Goal: Transaction & Acquisition: Book appointment/travel/reservation

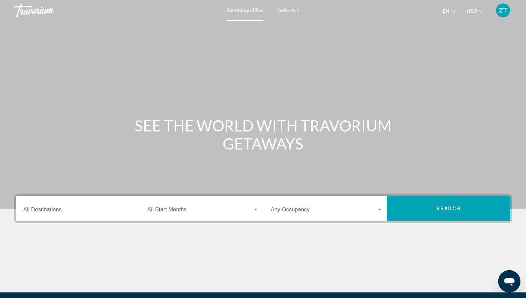
click at [41, 211] on input "Destination All Destinations" at bounding box center [79, 211] width 112 height 6
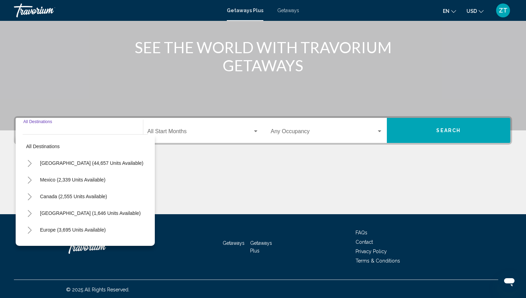
scroll to position [80, 0]
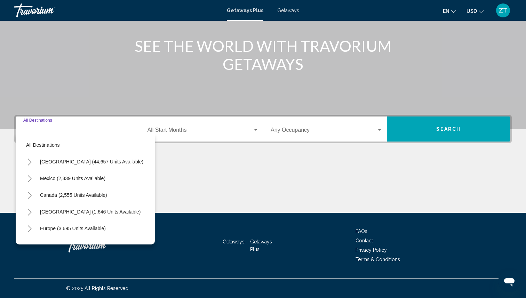
click at [29, 163] on icon "Toggle United States (44,657 units available)" at bounding box center [29, 162] width 5 height 7
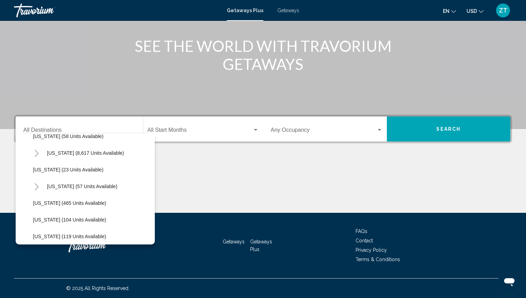
scroll to position [114, 0]
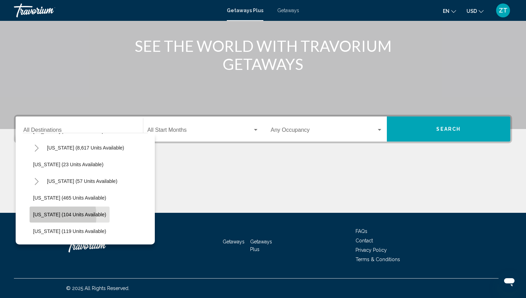
click at [40, 216] on span "[US_STATE] (104 units available)" at bounding box center [69, 215] width 73 height 6
type input "**********"
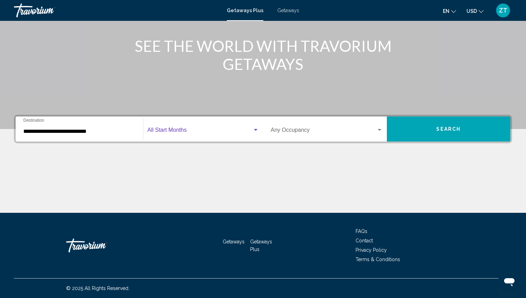
click at [163, 132] on span "Search widget" at bounding box center [199, 131] width 105 height 6
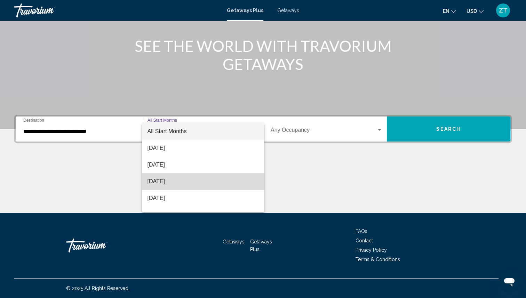
click at [173, 179] on span "October 2025" at bounding box center [203, 181] width 112 height 17
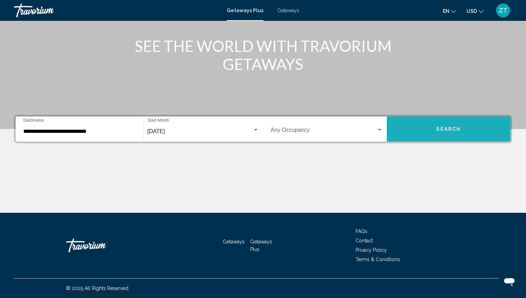
click at [442, 125] on button "Search" at bounding box center [449, 128] width 124 height 25
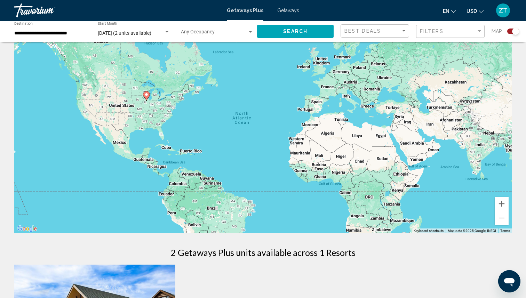
scroll to position [21, 0]
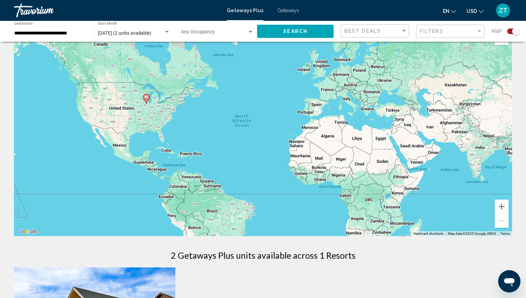
drag, startPoint x: 512, startPoint y: 31, endPoint x: 505, endPoint y: 33, distance: 7.9
click at [505, 33] on div "Search widget" at bounding box center [510, 32] width 17 height 6
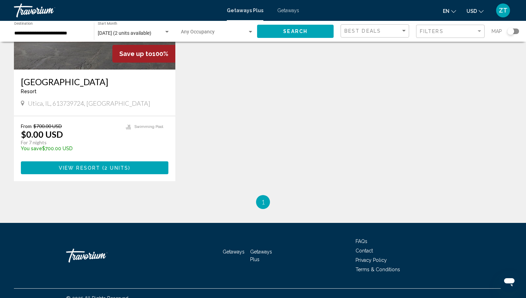
scroll to position [115, 0]
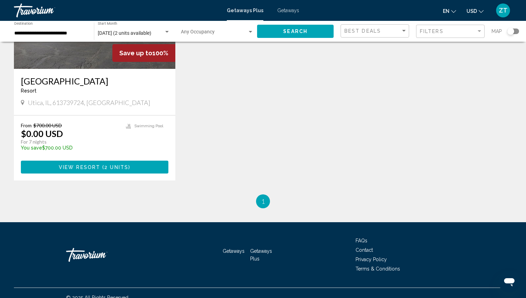
click at [519, 30] on div "**********" at bounding box center [263, 31] width 526 height 21
drag, startPoint x: 513, startPoint y: 30, endPoint x: 525, endPoint y: 31, distance: 12.9
click at [525, 31] on div "**********" at bounding box center [263, 31] width 526 height 21
click at [517, 32] on div "Search widget" at bounding box center [513, 32] width 12 height 6
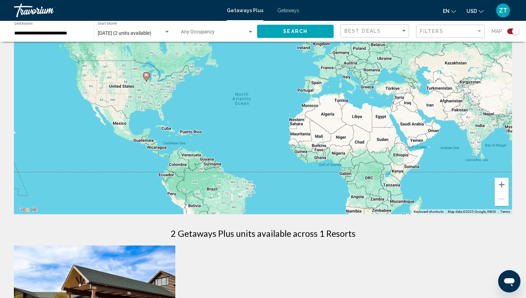
scroll to position [0, 0]
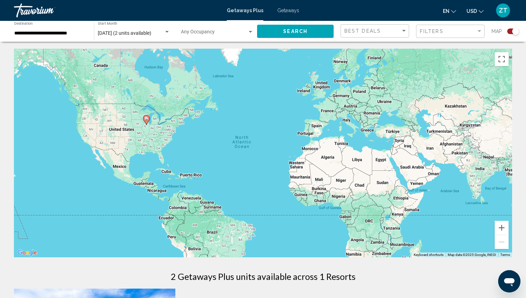
click at [146, 123] on icon "Main content" at bounding box center [146, 119] width 6 height 9
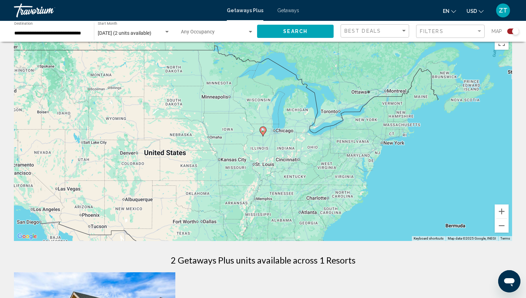
scroll to position [17, 0]
click at [266, 131] on icon "Main content" at bounding box center [262, 131] width 7 height 10
type input "**********"
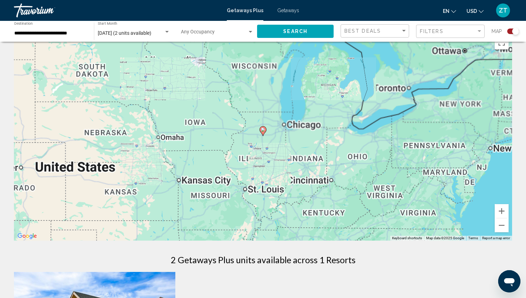
click at [266, 131] on icon "Main content" at bounding box center [262, 131] width 7 height 10
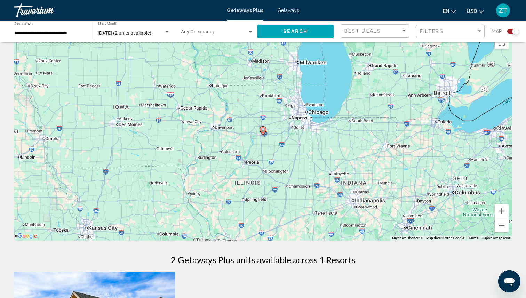
click at [265, 130] on image "Main content" at bounding box center [263, 130] width 4 height 4
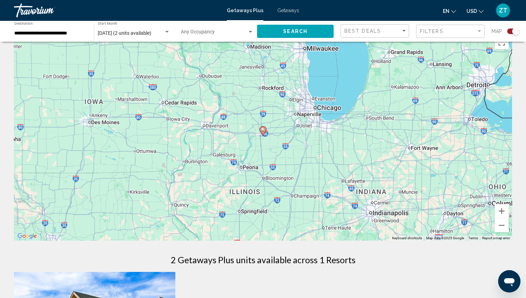
click at [265, 130] on image "Main content" at bounding box center [263, 130] width 4 height 4
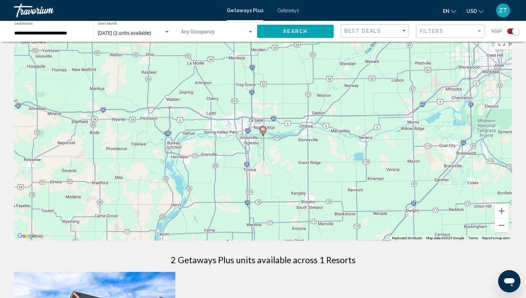
click at [261, 129] on image "Main content" at bounding box center [263, 130] width 4 height 4
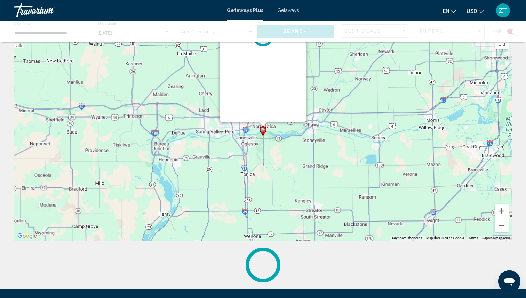
scroll to position [0, 0]
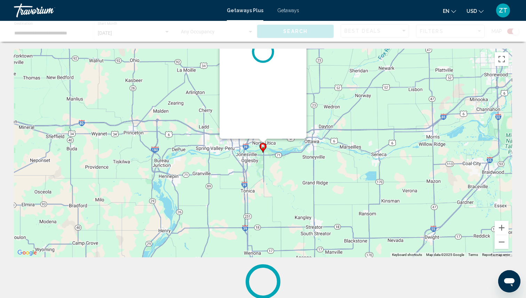
click at [261, 129] on div "Main content" at bounding box center [262, 52] width 87 height 174
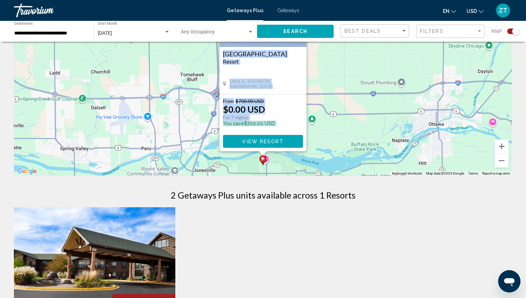
scroll to position [68, 0]
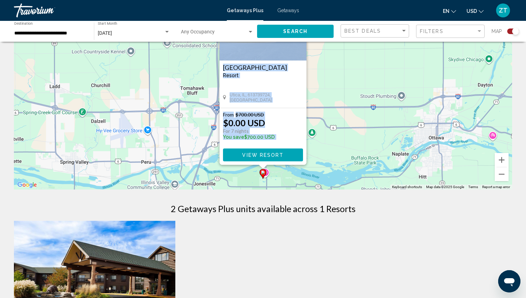
click at [338, 91] on div "To activate drag with keyboard, press Alt + Enter. Once in keyboard drag state,…" at bounding box center [263, 85] width 498 height 209
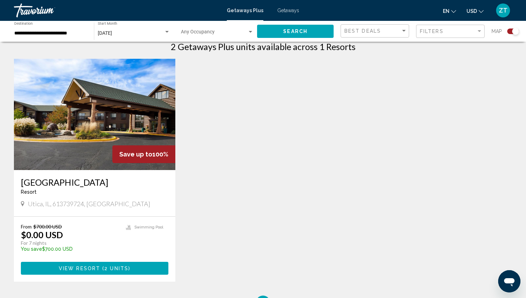
scroll to position [230, 0]
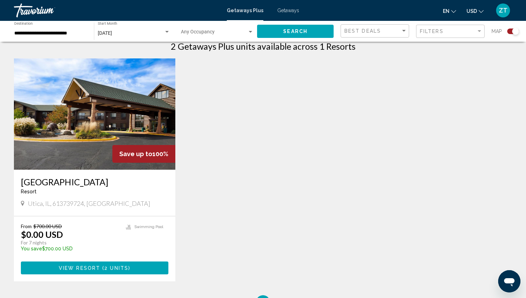
click at [70, 144] on img "Main content" at bounding box center [94, 113] width 161 height 111
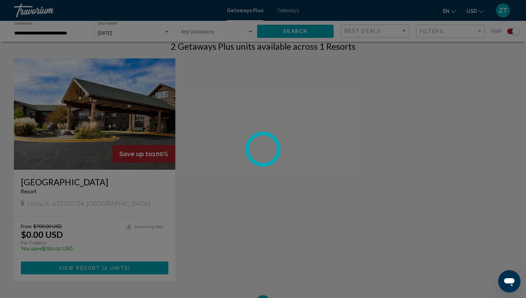
click at [70, 144] on div at bounding box center [263, 149] width 526 height 298
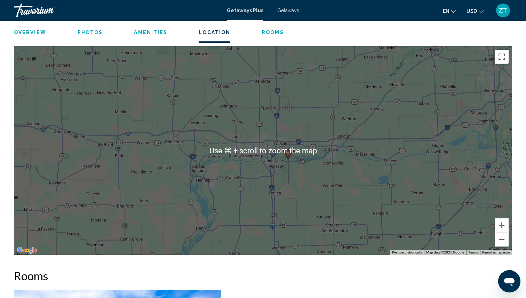
scroll to position [740, 0]
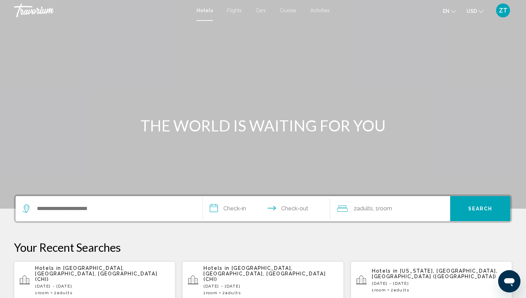
click at [28, 210] on icon "Search widget" at bounding box center [27, 208] width 8 height 8
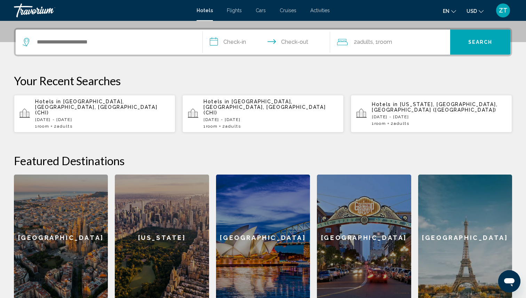
scroll to position [172, 0]
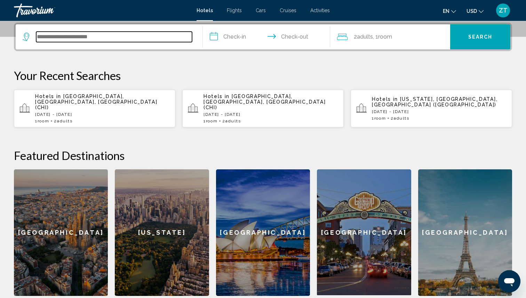
click at [56, 33] on input "Search widget" at bounding box center [114, 37] width 156 height 10
click at [49, 35] on input "Search widget" at bounding box center [114, 37] width 156 height 10
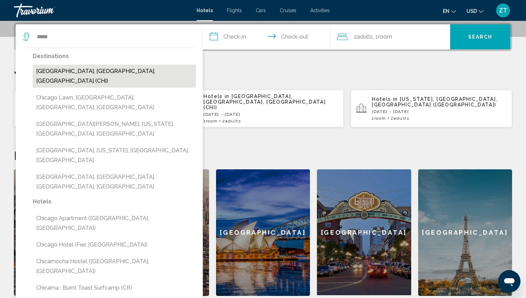
click at [46, 73] on button "[GEOGRAPHIC_DATA], [GEOGRAPHIC_DATA], [GEOGRAPHIC_DATA] (CHI)" at bounding box center [114, 76] width 163 height 23
type input "**********"
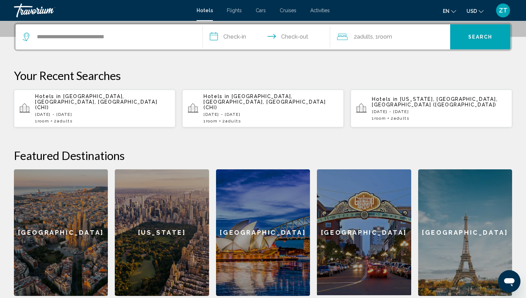
click at [227, 39] on input "**********" at bounding box center [268, 37] width 130 height 27
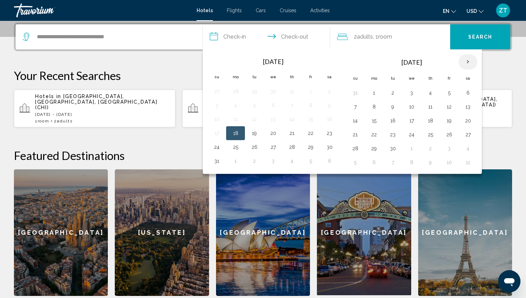
click at [466, 63] on th "Next month" at bounding box center [467, 61] width 19 height 15
click at [444, 107] on button "10" at bounding box center [448, 107] width 11 height 10
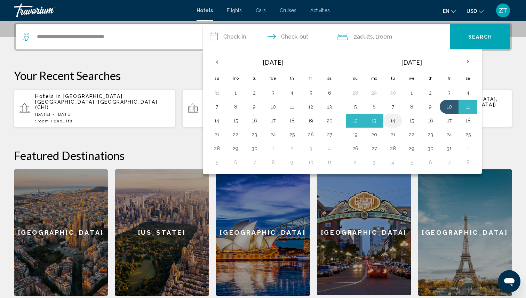
click at [394, 121] on button "14" at bounding box center [392, 121] width 11 height 10
type input "**********"
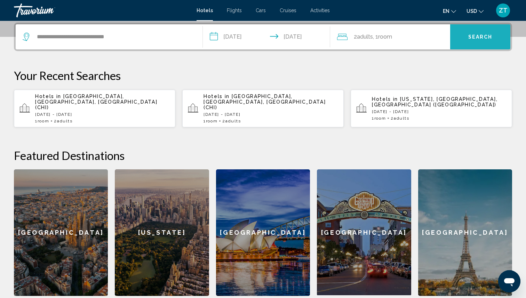
click at [474, 36] on span "Search" at bounding box center [480, 37] width 24 height 6
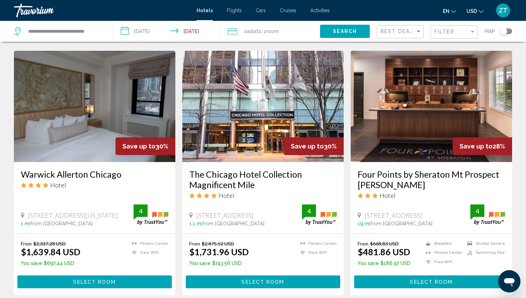
scroll to position [838, 0]
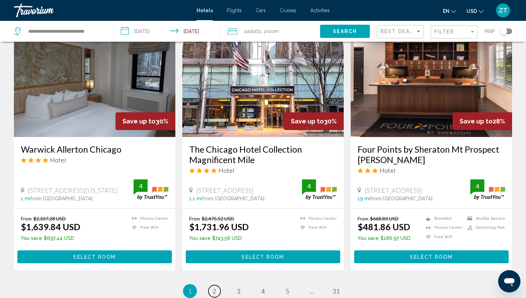
click at [217, 285] on link "page 2" at bounding box center [214, 291] width 12 height 12
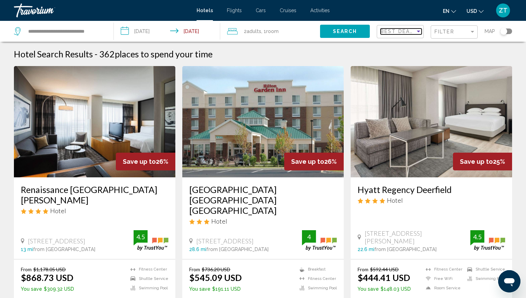
click at [419, 33] on div "Sort by" at bounding box center [418, 32] width 6 height 6
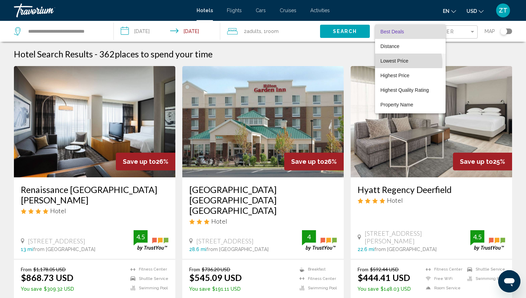
click at [401, 63] on span "Lowest Price" at bounding box center [394, 61] width 28 height 6
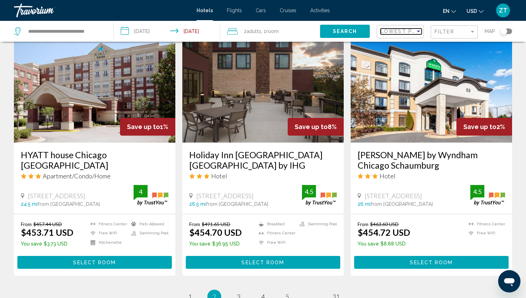
scroll to position [869, 0]
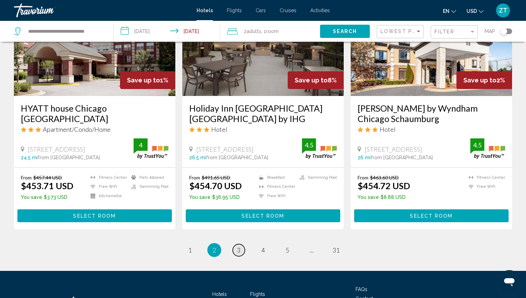
click at [240, 246] on span "3" at bounding box center [238, 250] width 3 height 8
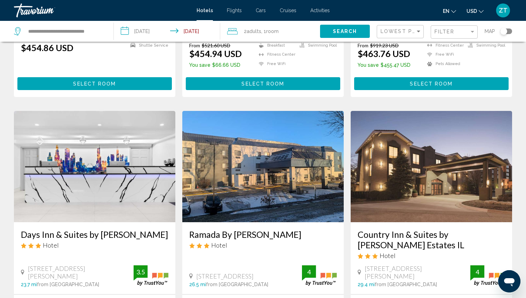
scroll to position [209, 0]
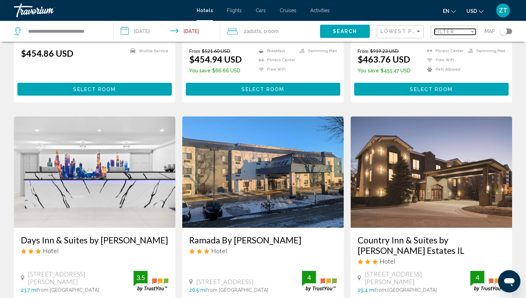
click at [472, 30] on div "Filter" at bounding box center [472, 32] width 6 height 6
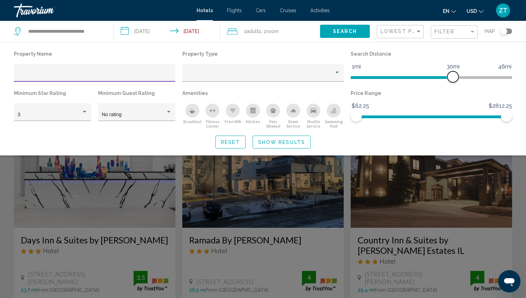
click at [395, 78] on ngx-slider "1mi 46mi 30mi" at bounding box center [431, 76] width 161 height 1
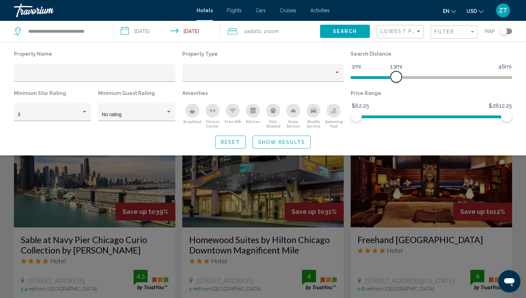
click at [375, 76] on ngx-slider "1mi 46mi 13mi" at bounding box center [431, 76] width 161 height 1
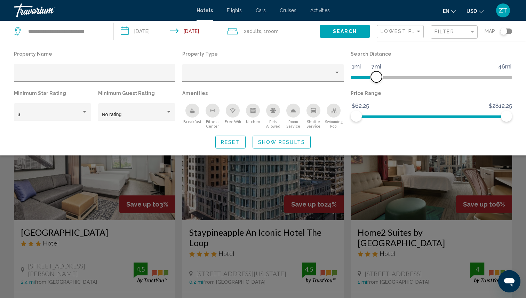
click at [367, 76] on ngx-slider "1mi 46mi 7mi" at bounding box center [431, 76] width 161 height 1
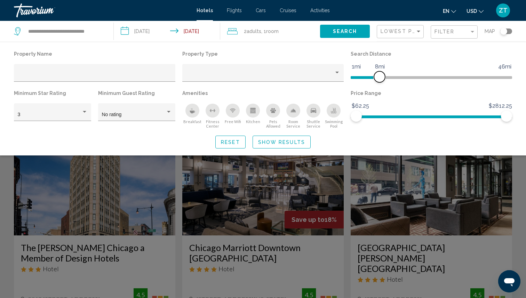
click at [378, 76] on ngx-slider "1mi 46mi 8mi" at bounding box center [431, 76] width 161 height 1
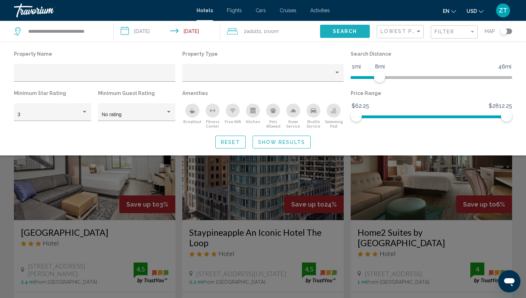
click at [357, 33] on button "Search" at bounding box center [345, 31] width 50 height 13
click at [356, 33] on button "Search" at bounding box center [345, 31] width 50 height 13
click at [235, 141] on span "Reset" at bounding box center [230, 142] width 19 height 6
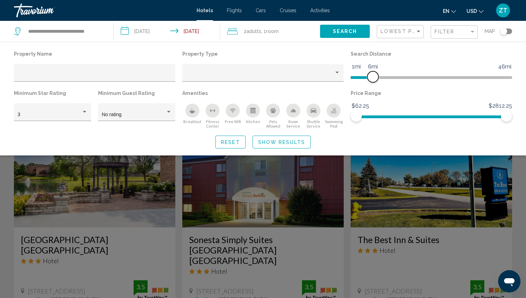
click at [373, 74] on span "Hotel Filters" at bounding box center [362, 76] width 22 height 11
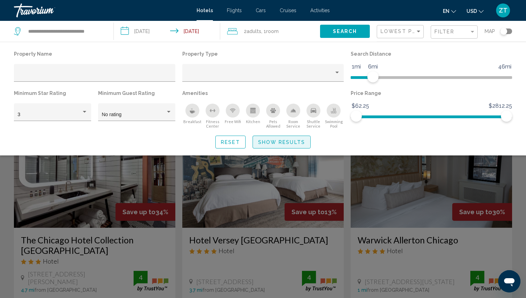
click at [274, 142] on span "Show Results" at bounding box center [281, 142] width 47 height 6
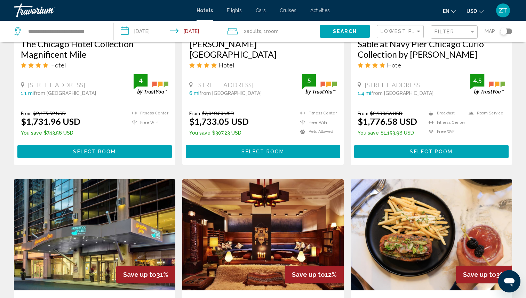
scroll to position [660, 0]
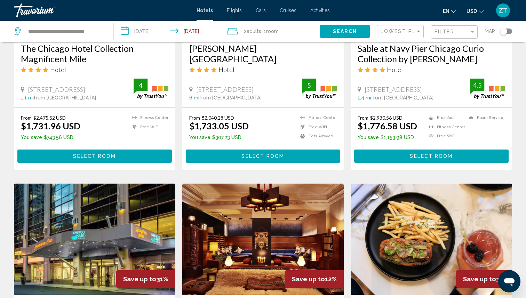
click at [431, 32] on mat-form-field "Filter" at bounding box center [454, 32] width 47 height 14
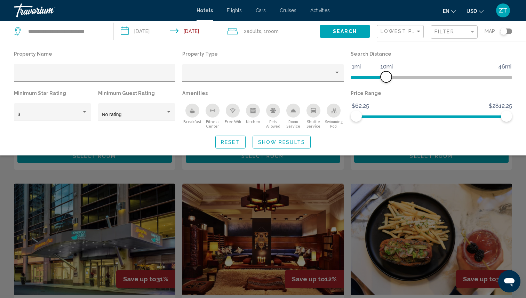
click at [386, 76] on ngx-slider "1mi 46mi 10mi" at bounding box center [431, 76] width 161 height 1
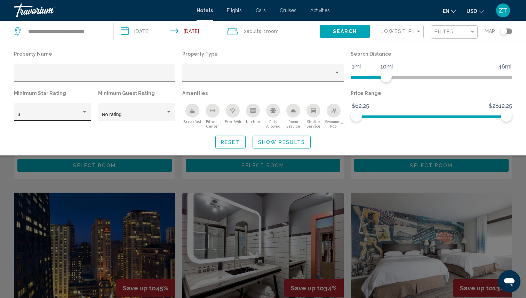
click at [83, 114] on div "Hotel Filters" at bounding box center [84, 112] width 6 height 6
click at [169, 113] on div at bounding box center [263, 149] width 526 height 298
click at [283, 143] on span "Show Results" at bounding box center [281, 142] width 47 height 6
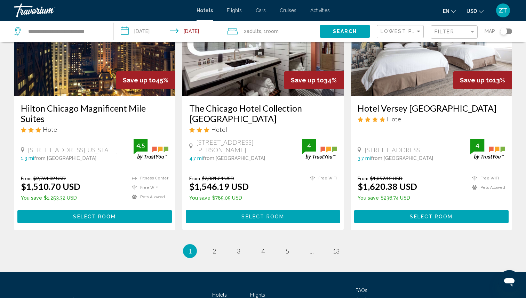
scroll to position [873, 0]
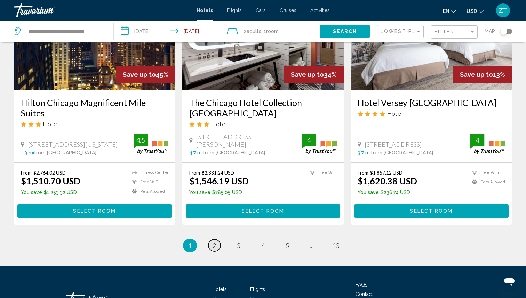
click at [215, 242] on span "2" at bounding box center [213, 246] width 3 height 8
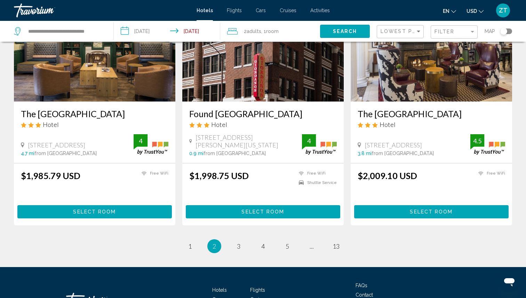
scroll to position [852, 0]
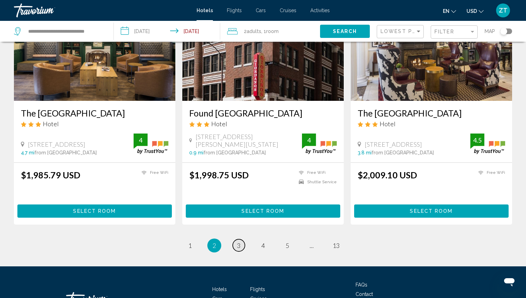
click at [235, 240] on link "page 3" at bounding box center [239, 245] width 12 height 12
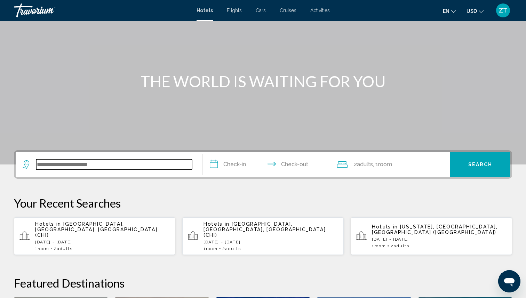
click at [42, 168] on input "Search widget" at bounding box center [114, 164] width 156 height 10
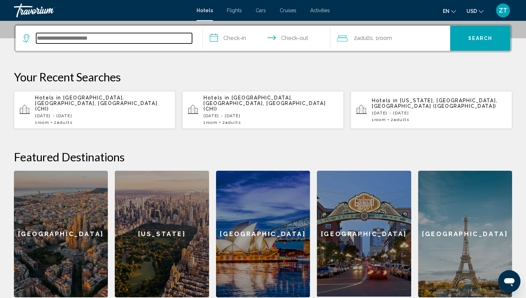
scroll to position [172, 0]
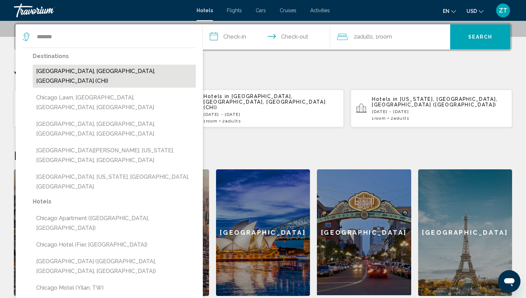
click at [72, 71] on button "[GEOGRAPHIC_DATA], [GEOGRAPHIC_DATA], [GEOGRAPHIC_DATA] (CHI)" at bounding box center [114, 76] width 163 height 23
type input "**********"
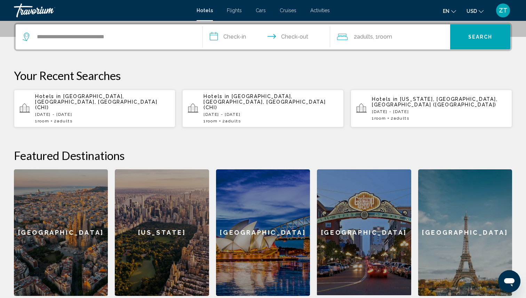
click at [223, 35] on input "**********" at bounding box center [268, 37] width 130 height 27
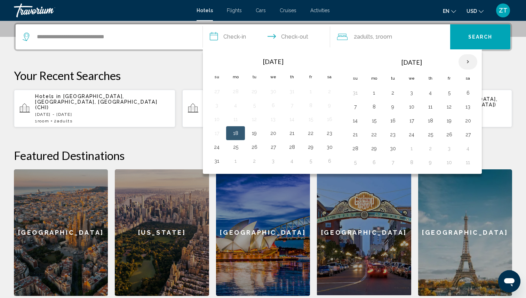
click at [468, 62] on th "Next month" at bounding box center [467, 61] width 19 height 15
click at [450, 108] on button "10" at bounding box center [448, 107] width 11 height 10
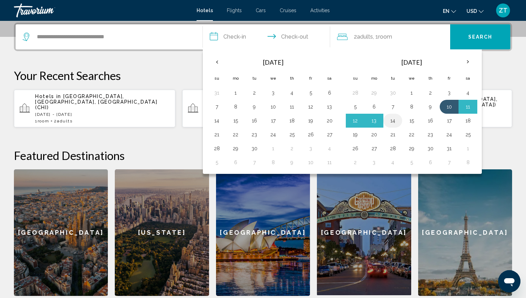
click at [393, 120] on button "14" at bounding box center [392, 121] width 11 height 10
type input "**********"
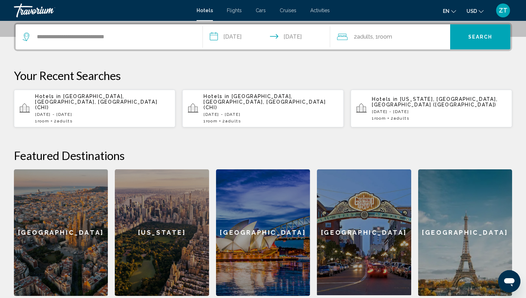
click at [478, 36] on span "Search" at bounding box center [480, 37] width 24 height 6
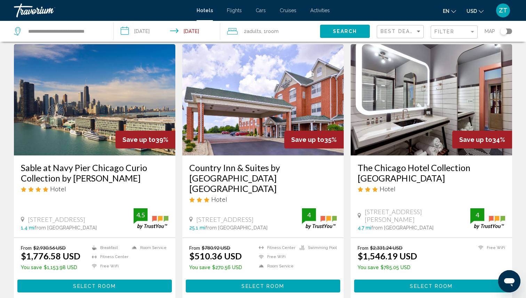
scroll to position [279, 0]
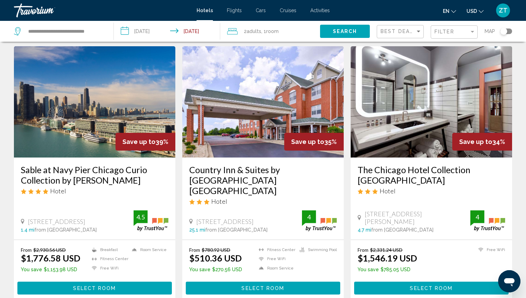
click at [68, 282] on button "Select Room" at bounding box center [94, 288] width 154 height 13
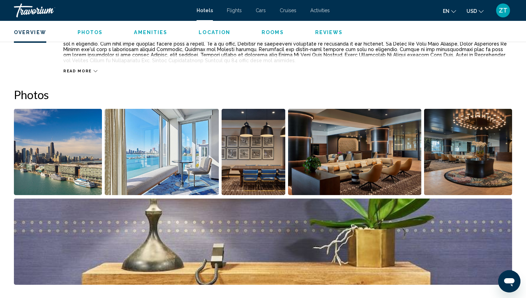
scroll to position [293, 0]
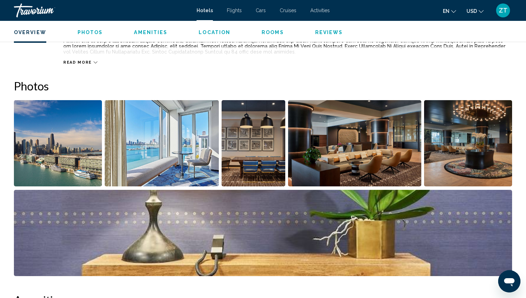
click at [59, 130] on img "Open full-screen image slider" at bounding box center [58, 143] width 88 height 86
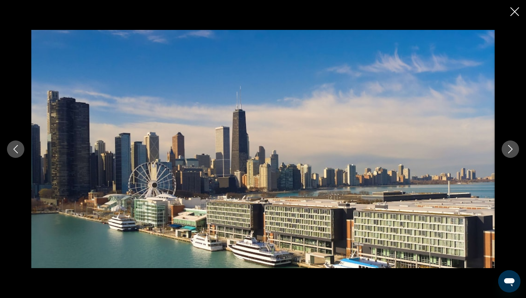
click at [505, 152] on button "Next image" at bounding box center [509, 148] width 17 height 17
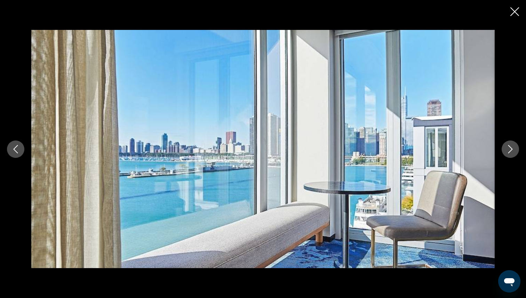
click at [506, 152] on button "Next image" at bounding box center [509, 148] width 17 height 17
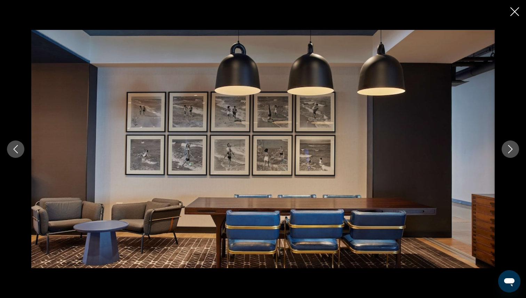
click at [506, 152] on button "Next image" at bounding box center [509, 148] width 17 height 17
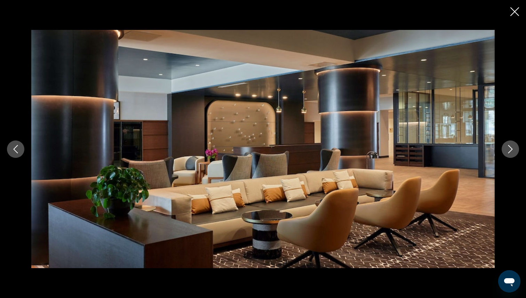
click at [506, 152] on button "Next image" at bounding box center [509, 148] width 17 height 17
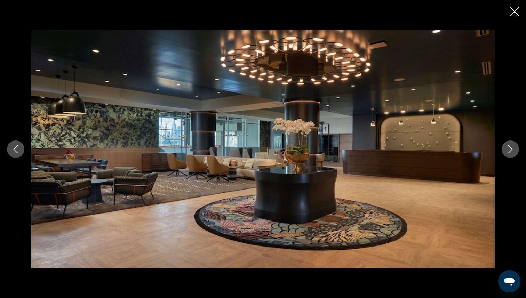
click at [506, 152] on button "Next image" at bounding box center [509, 148] width 17 height 17
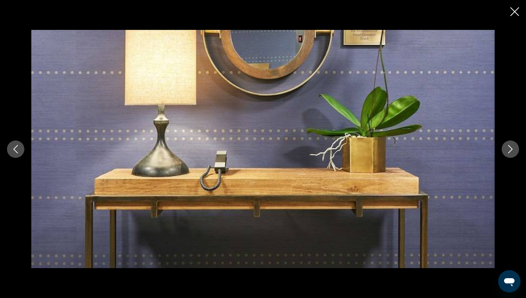
click at [506, 152] on button "Next image" at bounding box center [509, 148] width 17 height 17
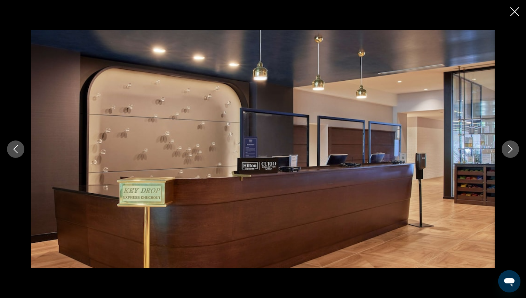
click at [506, 152] on button "Next image" at bounding box center [509, 148] width 17 height 17
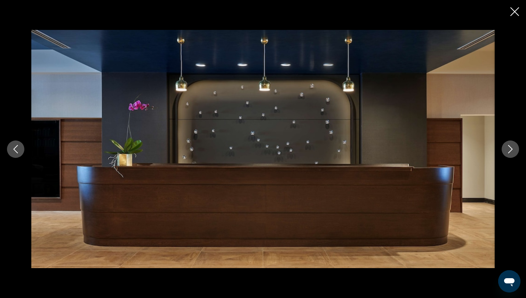
click at [506, 152] on button "Next image" at bounding box center [509, 148] width 17 height 17
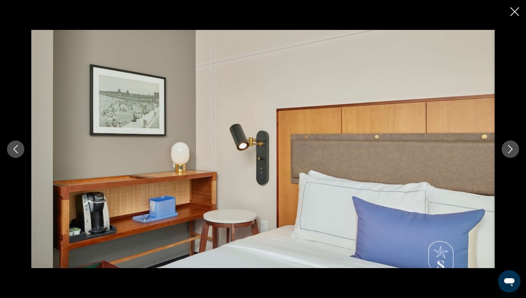
click at [506, 152] on button "Next image" at bounding box center [509, 148] width 17 height 17
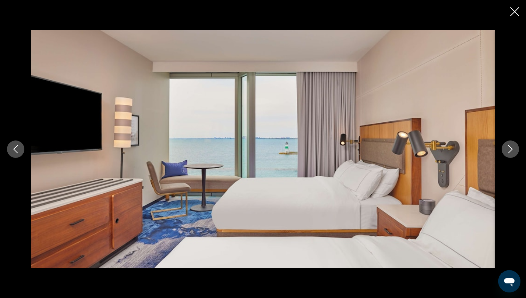
click at [506, 151] on button "Next image" at bounding box center [509, 148] width 17 height 17
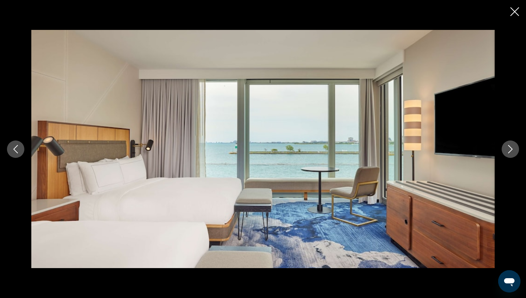
click at [506, 151] on button "Next image" at bounding box center [509, 148] width 17 height 17
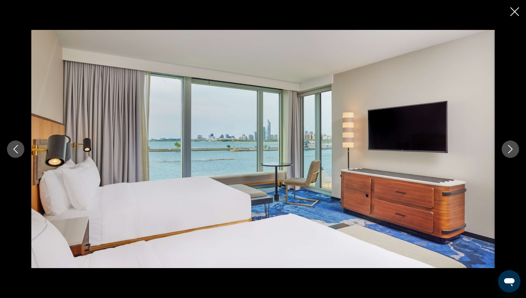
click at [512, 19] on div "Main content" at bounding box center [263, 149] width 526 height 298
click at [513, 15] on icon "Close slideshow" at bounding box center [514, 11] width 9 height 9
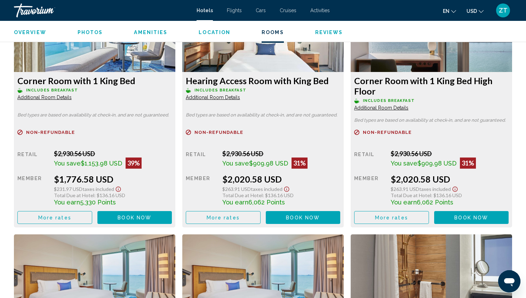
scroll to position [989, 0]
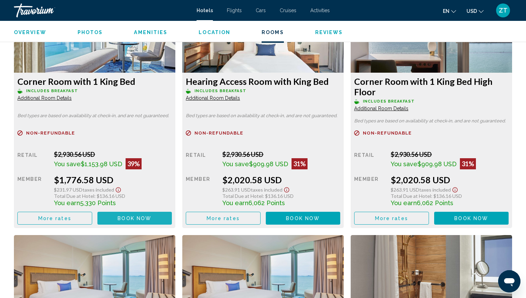
click at [137, 220] on span "Book now" at bounding box center [135, 219] width 34 height 6
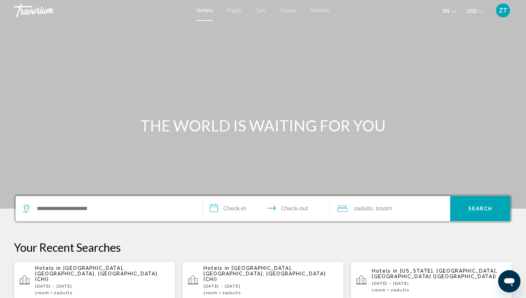
click at [503, 10] on span "ZT" at bounding box center [503, 10] width 9 height 7
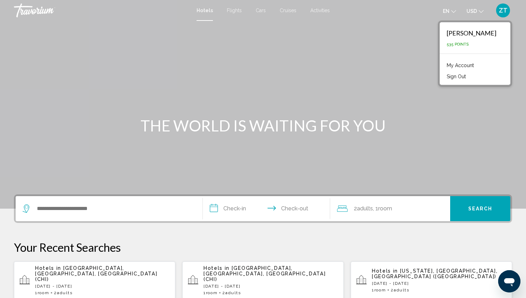
click at [456, 70] on li "Sign Out" at bounding box center [475, 75] width 64 height 11
click at [455, 67] on link "My Account" at bounding box center [460, 65] width 34 height 9
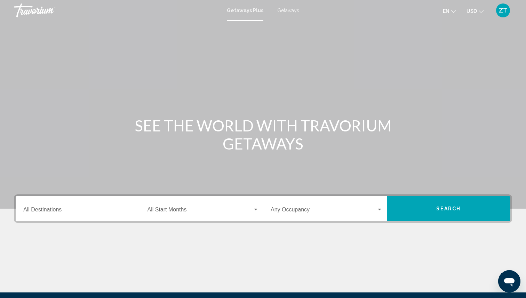
click at [48, 216] on div "Destination All Destinations" at bounding box center [79, 209] width 112 height 22
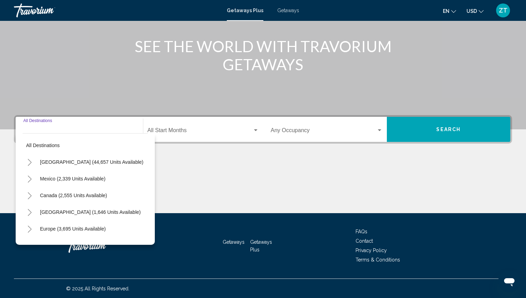
scroll to position [80, 0]
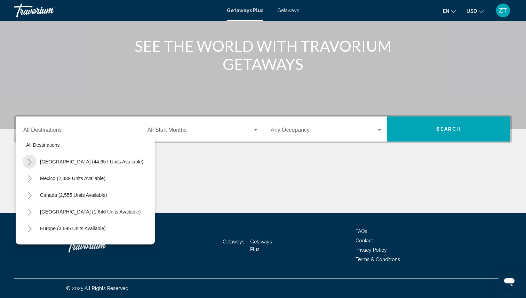
click at [30, 163] on icon "Toggle United States (44,657 units available)" at bounding box center [29, 162] width 5 height 7
click at [31, 162] on icon "Toggle United States (44,657 units available)" at bounding box center [29, 162] width 5 height 3
click at [30, 162] on icon "Toggle United States (44,657 units available)" at bounding box center [29, 162] width 5 height 7
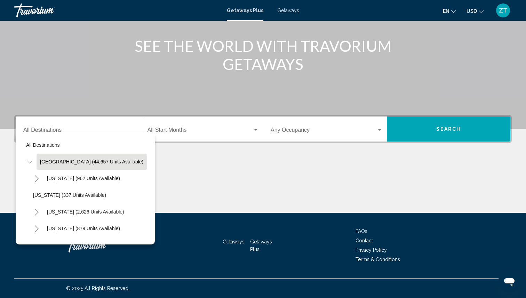
click at [45, 160] on span "United States (44,657 units available)" at bounding box center [91, 162] width 103 height 6
type input "**********"
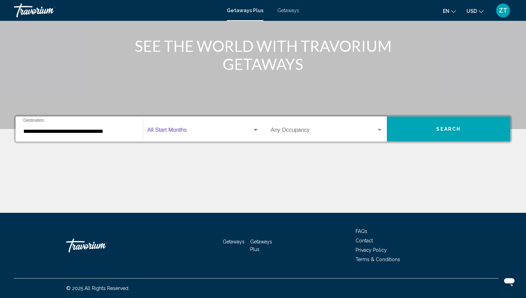
click at [175, 130] on span "Search widget" at bounding box center [199, 131] width 105 height 6
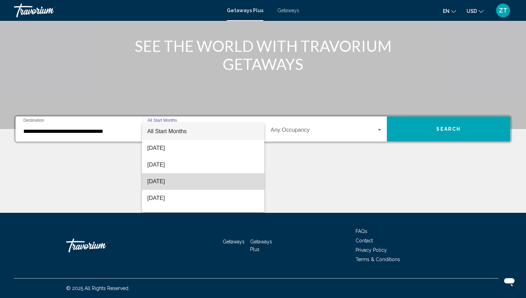
click at [163, 182] on span "October 2025" at bounding box center [203, 181] width 112 height 17
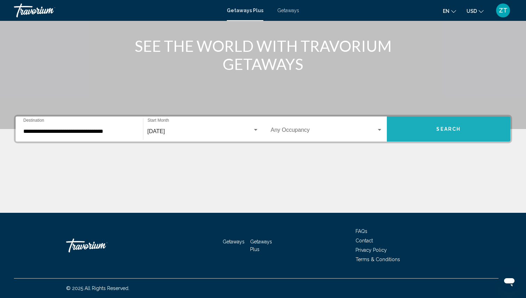
click at [446, 126] on button "Search" at bounding box center [449, 128] width 124 height 25
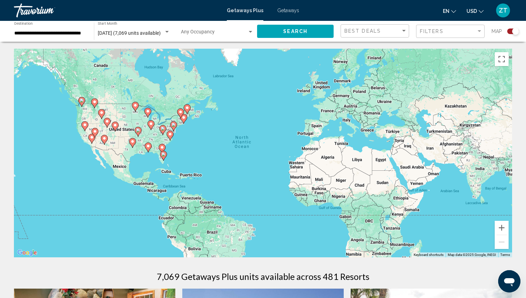
click at [22, 35] on input "**********" at bounding box center [50, 34] width 73 height 6
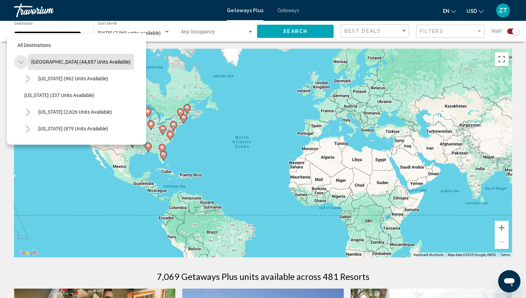
click at [22, 64] on icon "Toggle United States (44,657 units available)" at bounding box center [20, 62] width 5 height 7
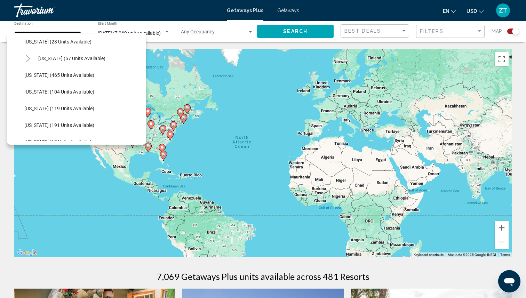
scroll to position [139, 0]
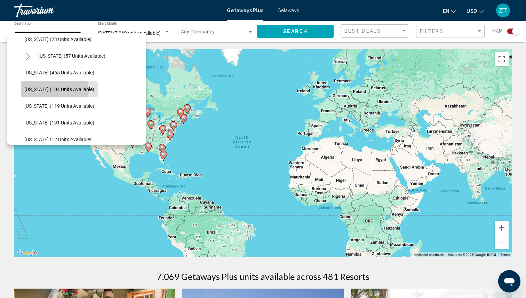
click at [50, 90] on span "Illinois (104 units available)" at bounding box center [59, 90] width 70 height 6
type input "**********"
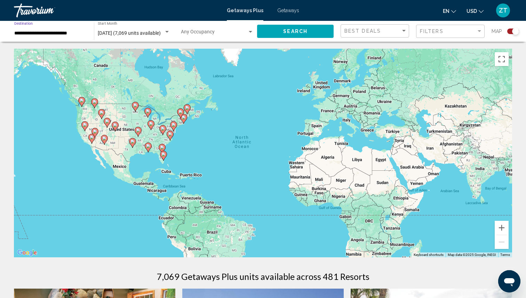
click at [306, 32] on span "Search" at bounding box center [295, 32] width 24 height 6
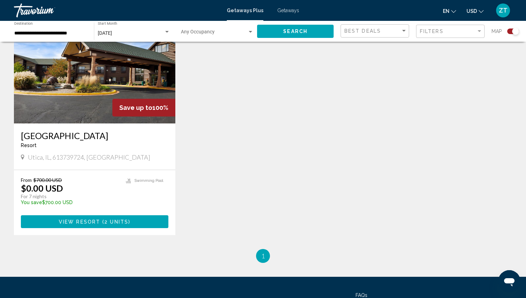
scroll to position [276, 0]
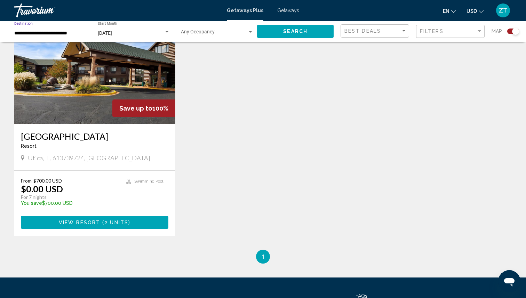
click at [53, 32] on input "**********" at bounding box center [50, 34] width 73 height 6
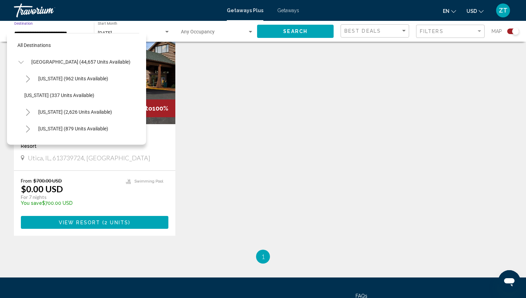
scroll to position [142, 0]
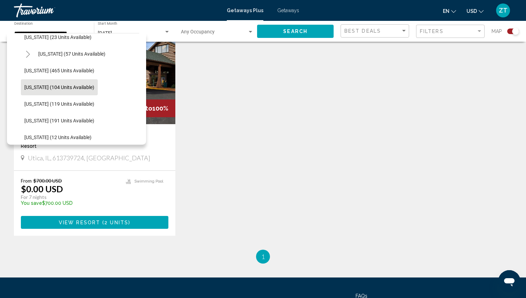
click at [373, 155] on div "Save up to 100% Grand Bear Resort Resort - This is an adults only resort Utica,…" at bounding box center [262, 131] width 505 height 237
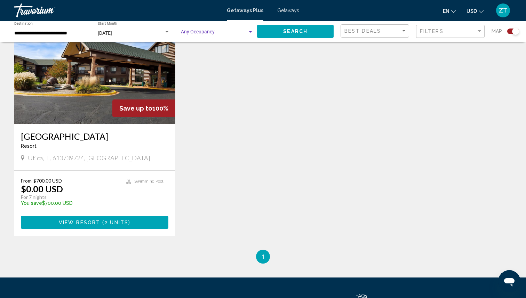
click at [251, 32] on div "Search widget" at bounding box center [250, 32] width 3 height 2
click at [292, 95] on div at bounding box center [263, 149] width 526 height 298
click at [251, 33] on div "Search widget" at bounding box center [250, 32] width 6 height 6
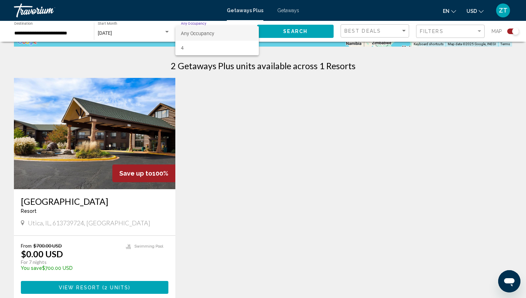
scroll to position [210, 0]
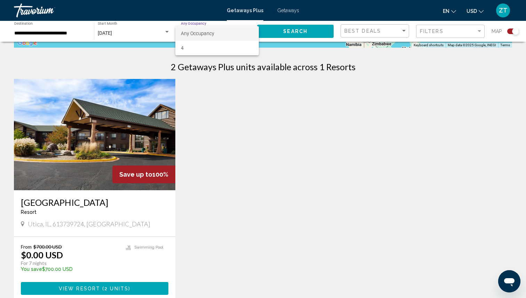
click at [259, 106] on div at bounding box center [263, 149] width 526 height 298
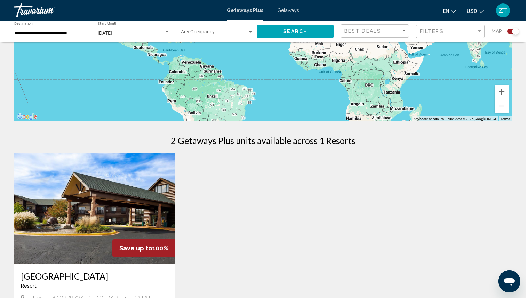
scroll to position [0, 0]
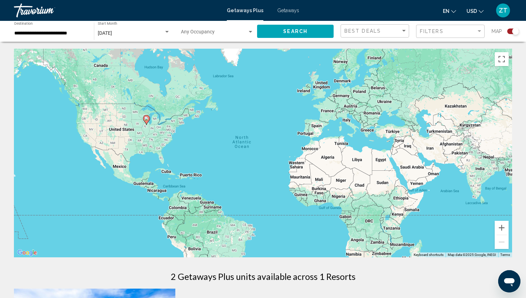
click at [501, 9] on span "ZT" at bounding box center [503, 10] width 9 height 7
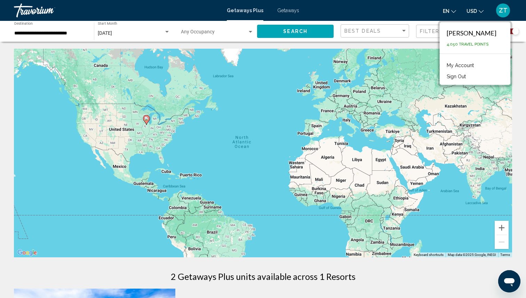
click at [460, 75] on button "Sign Out" at bounding box center [456, 76] width 26 height 9
